Goal: Task Accomplishment & Management: Use online tool/utility

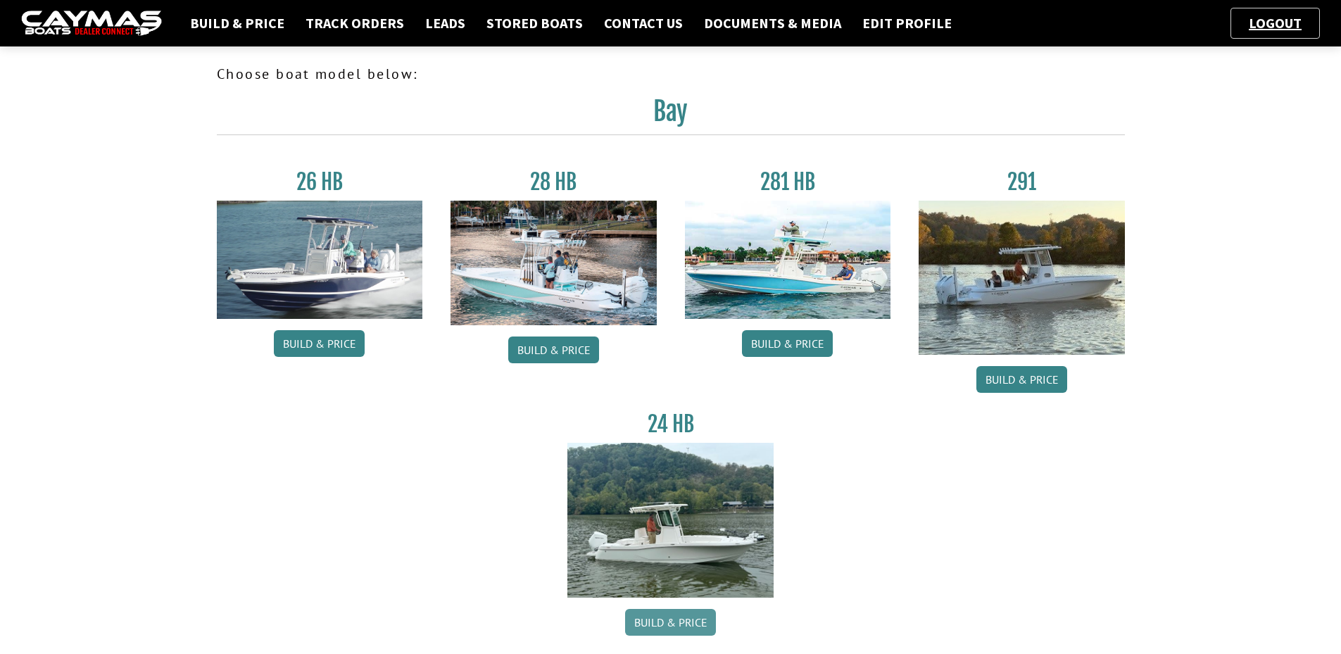
click at [688, 627] on link "Build & Price" at bounding box center [670, 622] width 91 height 27
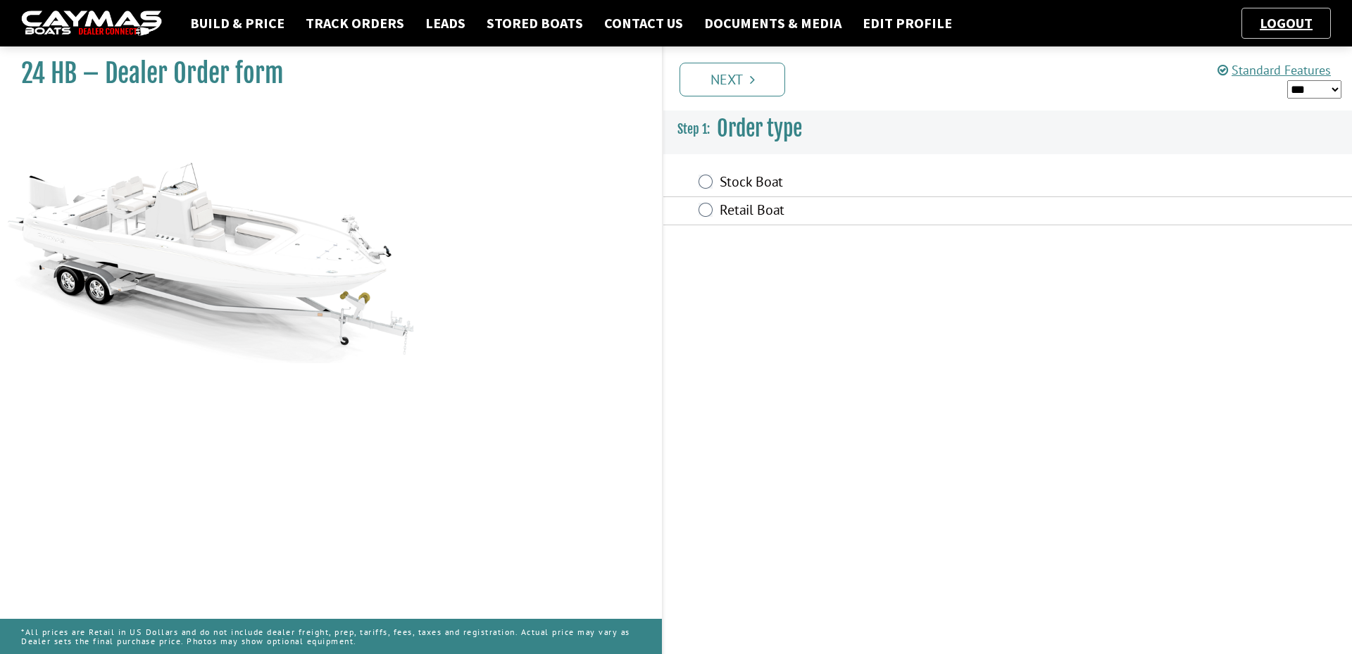
drag, startPoint x: 729, startPoint y: 186, endPoint x: 729, endPoint y: 171, distance: 14.8
click at [729, 177] on label "Stock Boat" at bounding box center [909, 183] width 379 height 20
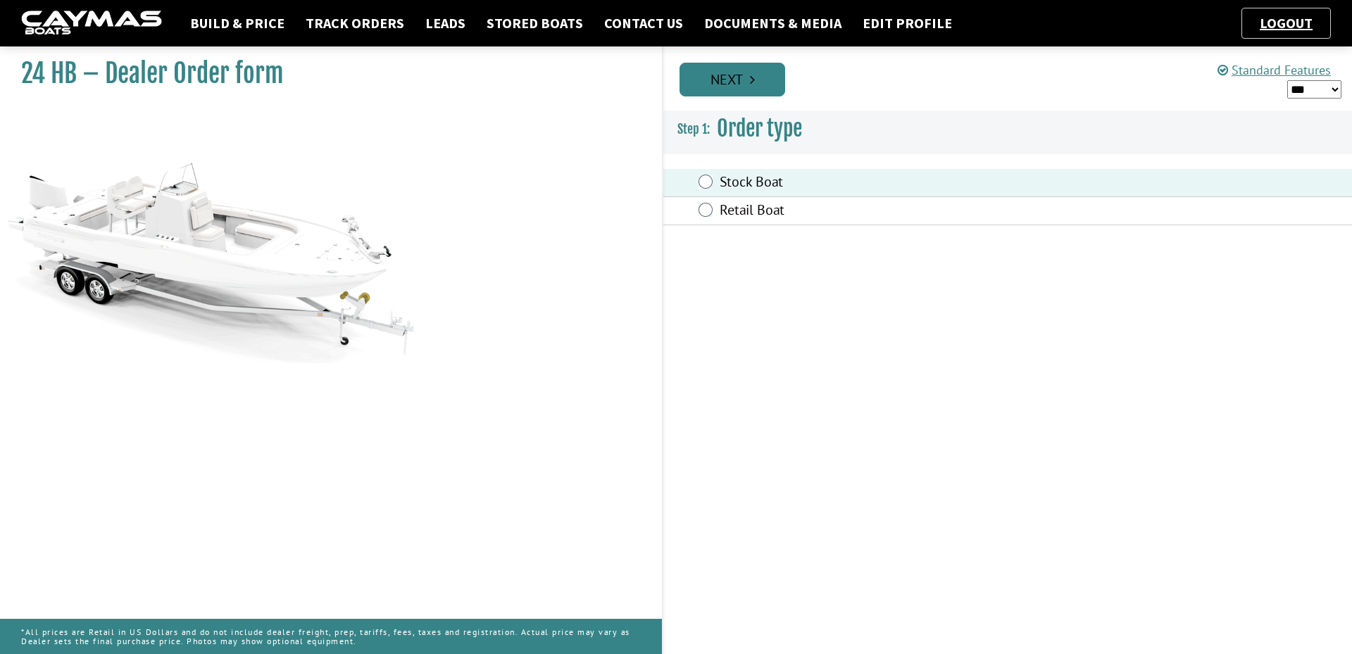
click at [733, 84] on link "Next" at bounding box center [732, 80] width 106 height 34
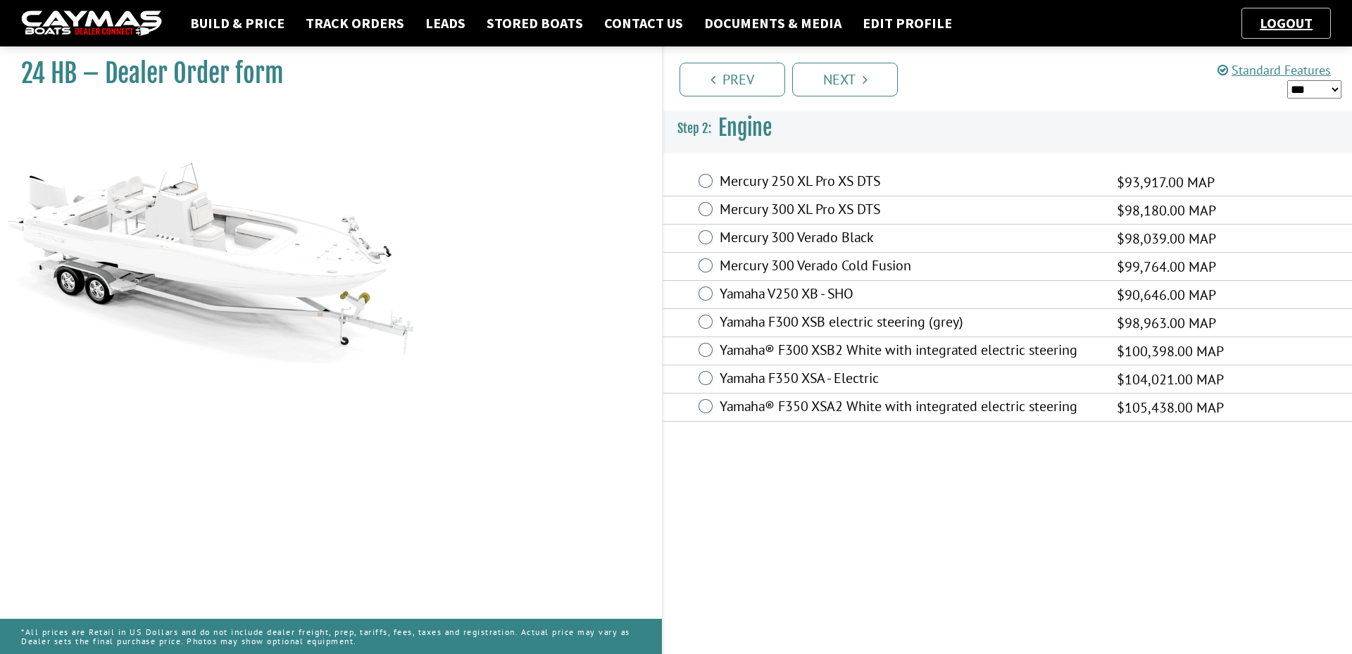
drag, startPoint x: 810, startPoint y: 180, endPoint x: 791, endPoint y: 129, distance: 54.8
click at [810, 167] on fieldset "Engine is required. Mercury 250 XL Pro XS DTS $93,917.00 MAP $78,891.00 $98,613…" at bounding box center [1007, 295] width 689 height 282
click at [855, 80] on link "Next" at bounding box center [845, 80] width 106 height 34
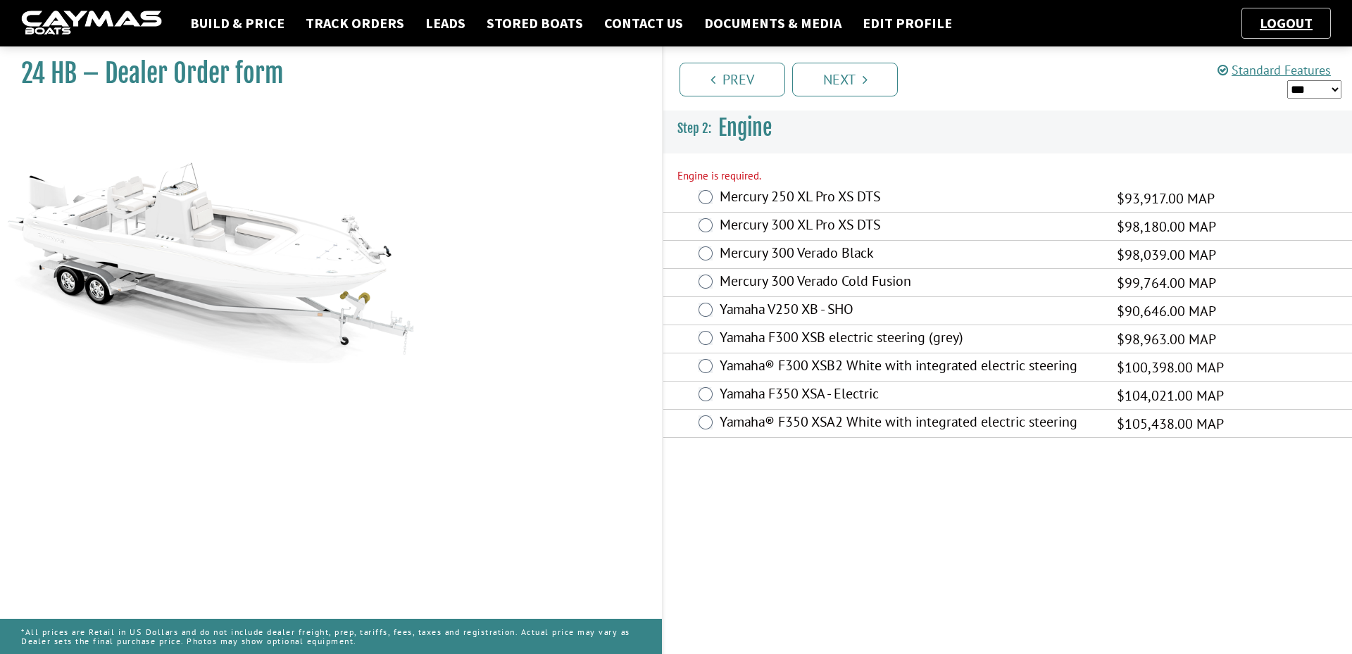
click at [775, 193] on label "Mercury 250 XL Pro XS DTS" at bounding box center [909, 198] width 379 height 20
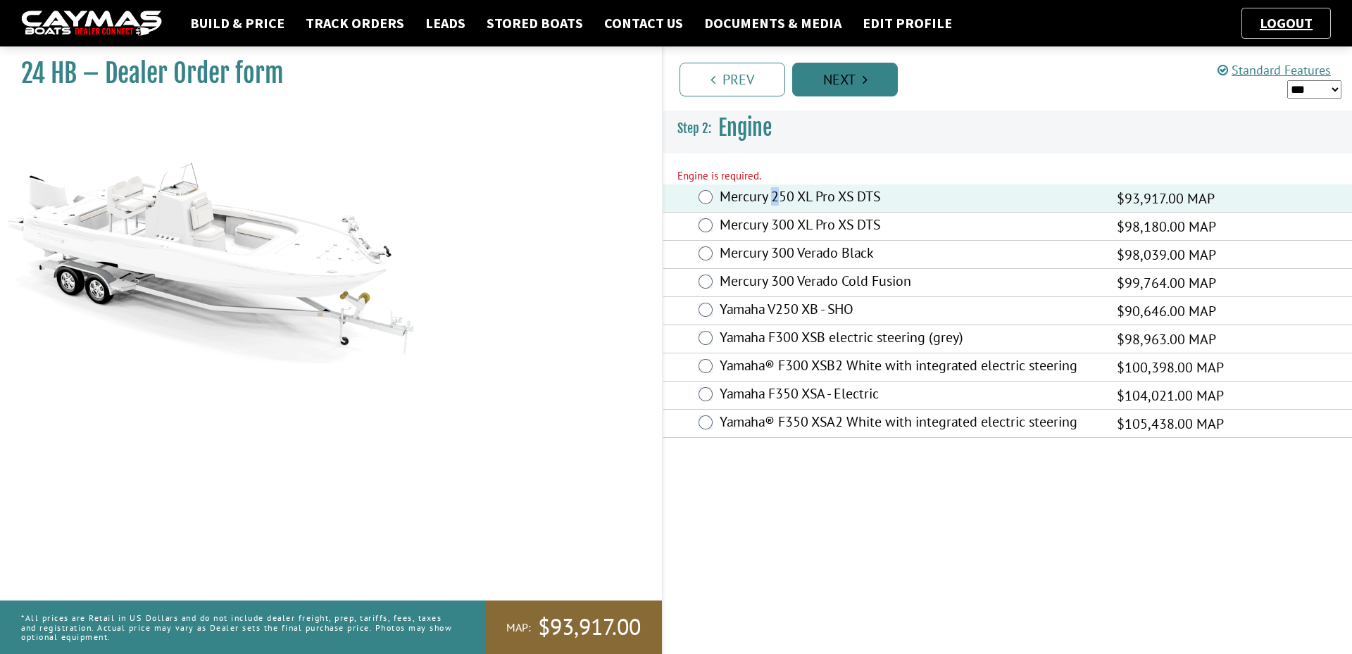
click at [841, 80] on link "Next" at bounding box center [845, 80] width 106 height 34
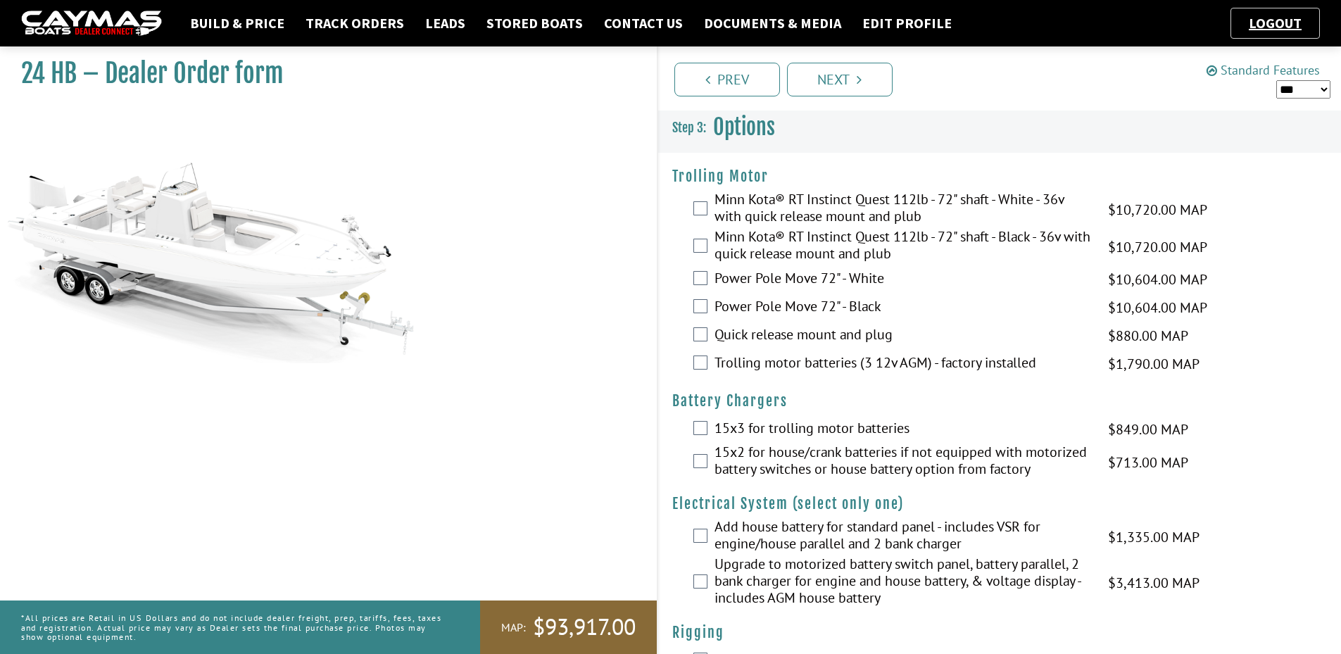
click at [1243, 70] on link "Standard Features" at bounding box center [1263, 70] width 113 height 16
